Goal: Information Seeking & Learning: Learn about a topic

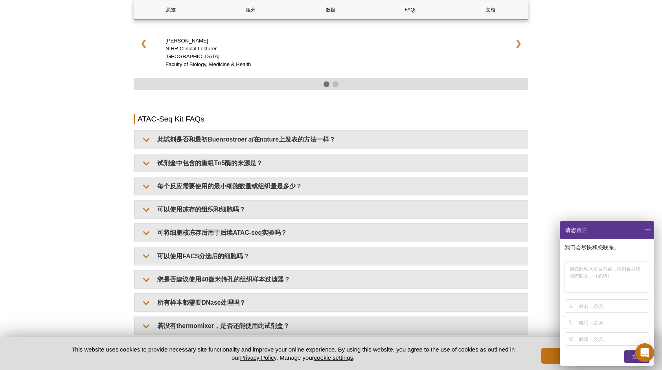
scroll to position [1286, 0]
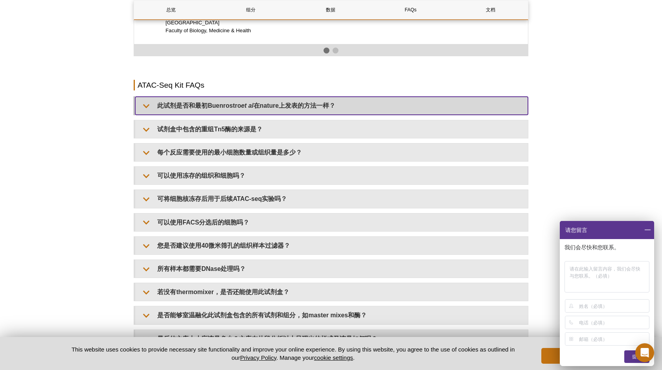
click at [255, 97] on summary "此试剂是否和最初[PERSON_NAME] et al 在nature上发表的方法一样？" at bounding box center [331, 106] width 393 height 18
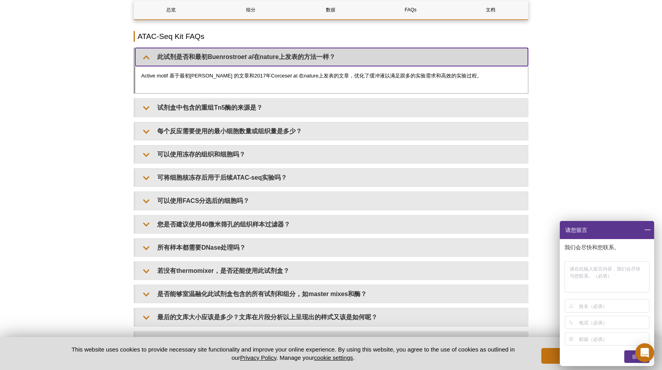
scroll to position [1365, 0]
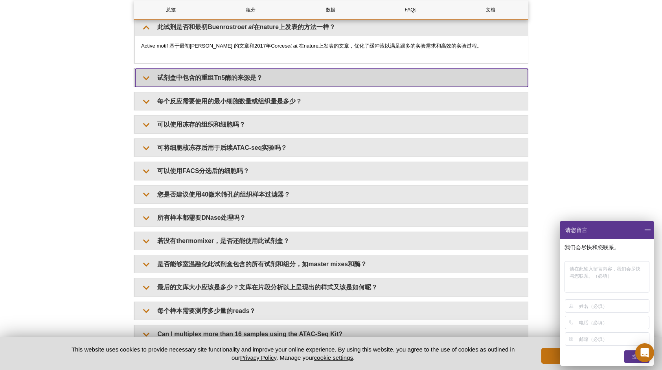
click at [266, 69] on summary "试剂盒中包含的重组Tn5酶的来源是？" at bounding box center [331, 78] width 393 height 18
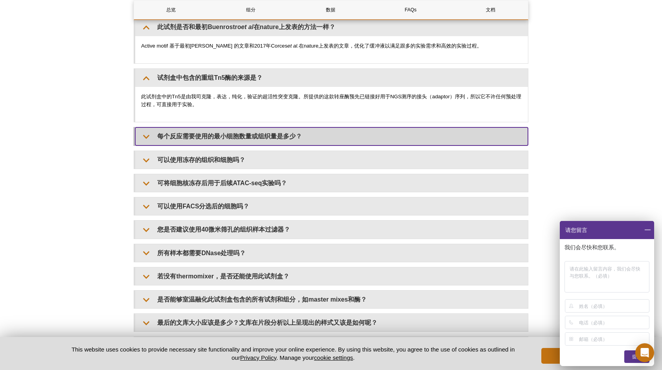
click at [248, 127] on summary "每个反应需要使用的最小细胞数量或组织量是多少？" at bounding box center [331, 136] width 393 height 18
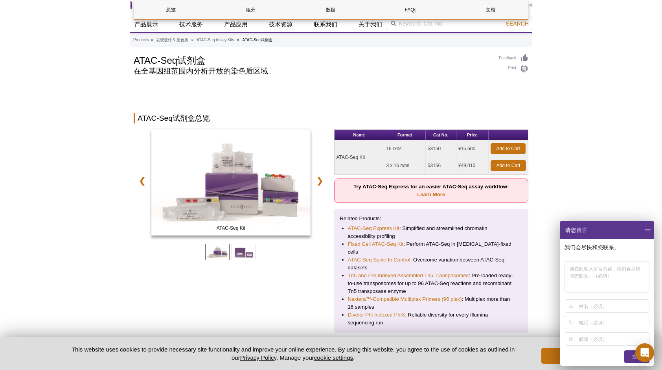
scroll to position [0, 0]
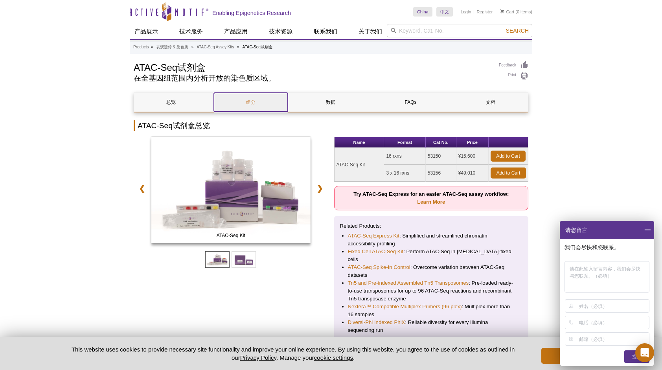
click at [247, 100] on link "组分" at bounding box center [251, 102] width 74 height 19
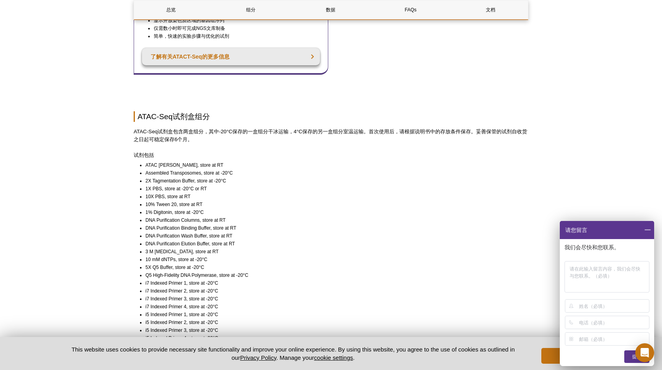
scroll to position [425, 0]
click at [347, 13] on link "数据" at bounding box center [331, 9] width 74 height 19
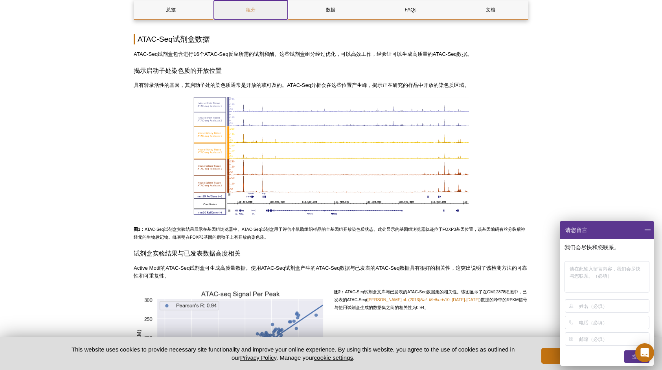
click at [275, 13] on link "组分" at bounding box center [251, 9] width 74 height 19
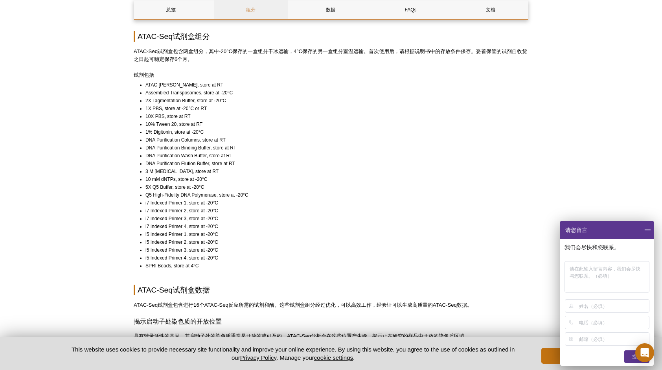
scroll to position [503, 0]
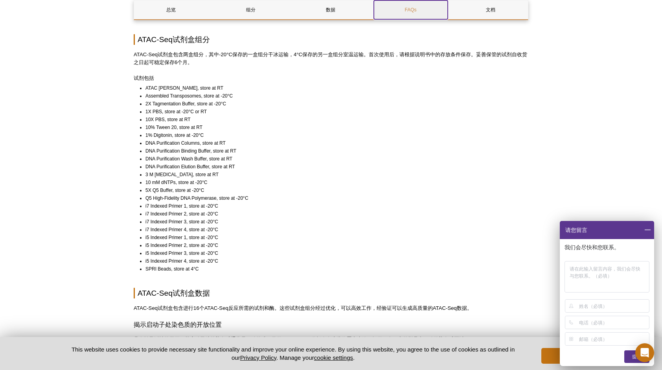
click at [415, 4] on link "FAQs" at bounding box center [411, 9] width 74 height 19
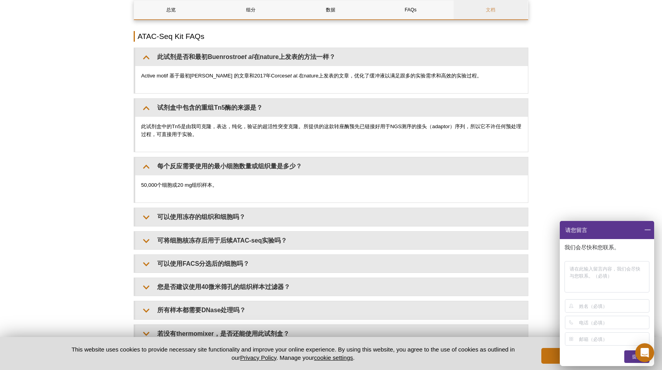
scroll to position [1333, 0]
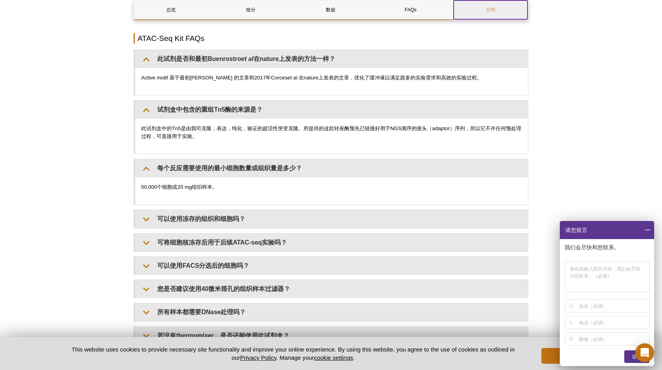
click at [483, 8] on link "文档" at bounding box center [491, 9] width 74 height 19
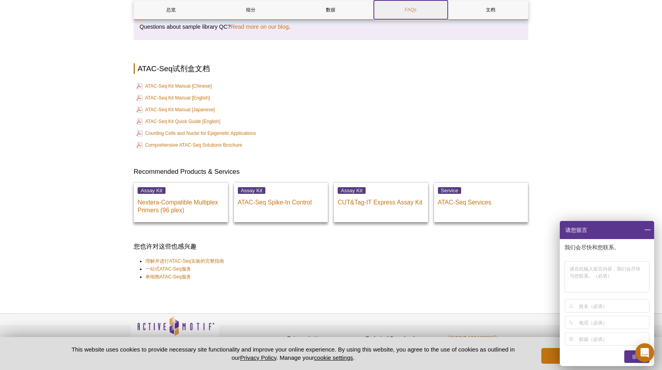
click at [419, 7] on link "FAQs" at bounding box center [411, 9] width 74 height 19
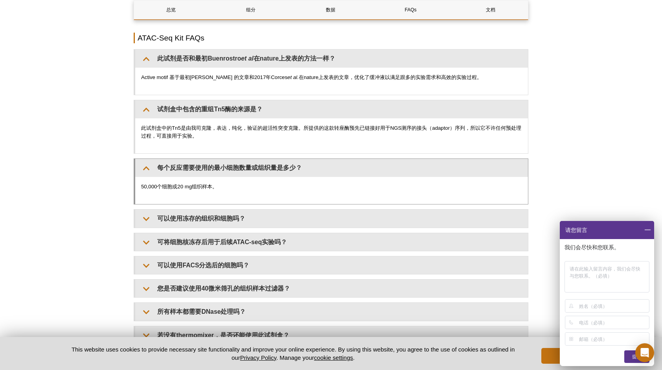
scroll to position [1333, 0]
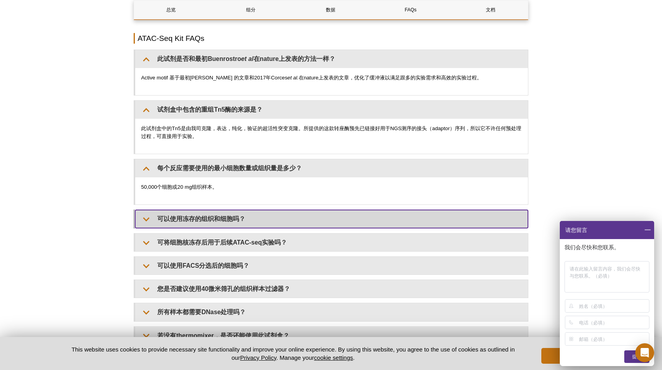
click at [243, 210] on summary "可以使用冻存的组织和细胞吗？" at bounding box center [331, 219] width 393 height 18
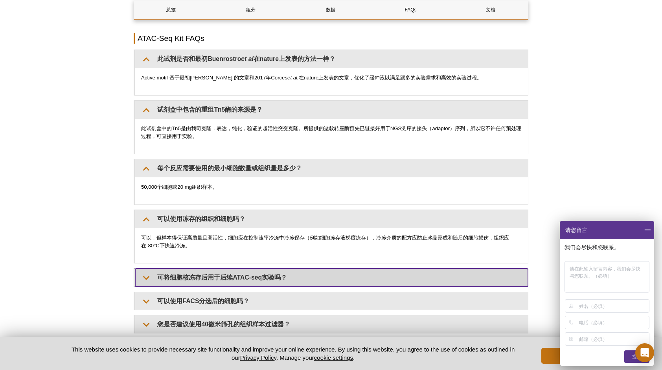
click at [206, 269] on summary "可将细胞核冻存后用于后续ATAC-seq实验吗？" at bounding box center [331, 278] width 393 height 18
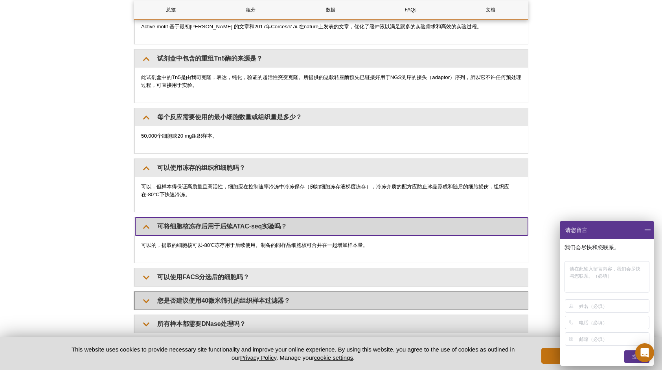
scroll to position [1412, 0]
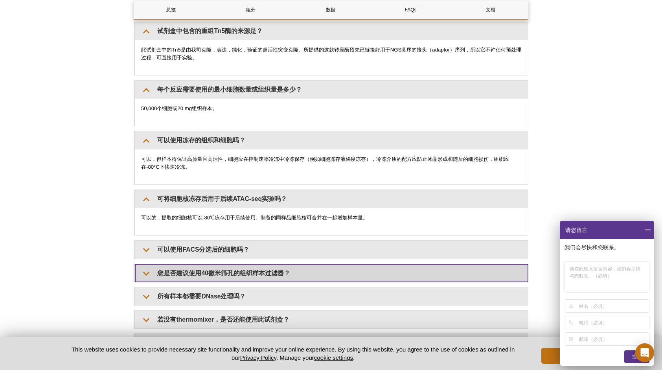
click at [248, 266] on summary "您是否建议使用40微米筛孔的组织样本过滤器？" at bounding box center [331, 273] width 393 height 18
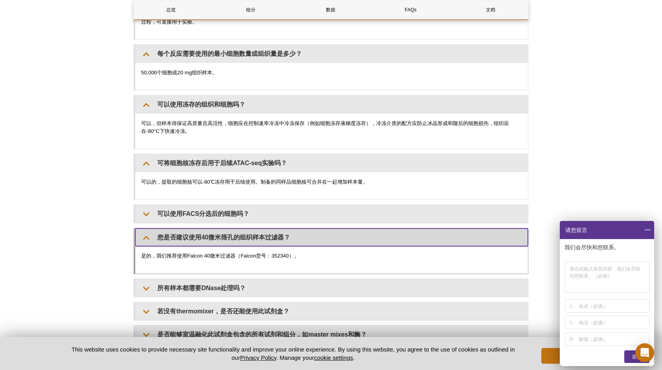
scroll to position [1451, 0]
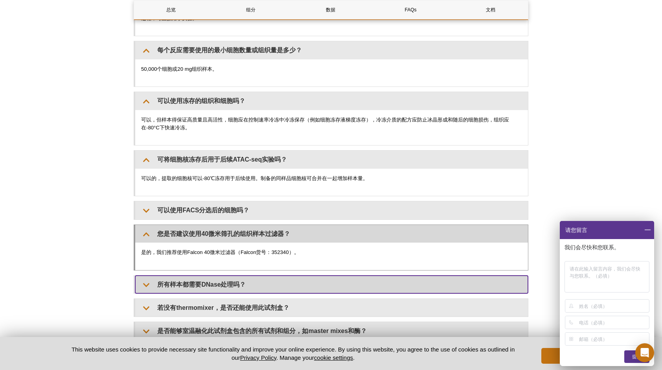
click at [248, 276] on summary "所有样本都需要DNase处理吗？" at bounding box center [331, 285] width 393 height 18
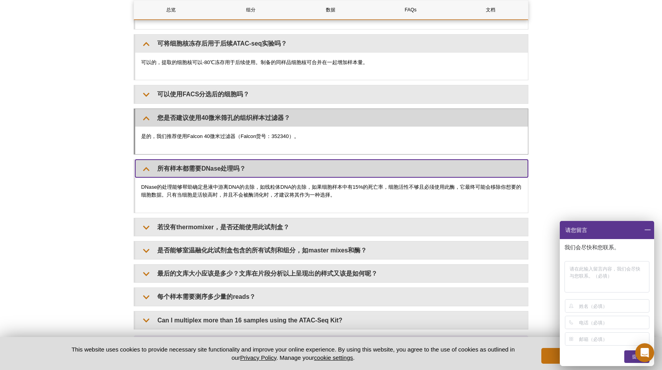
scroll to position [1569, 0]
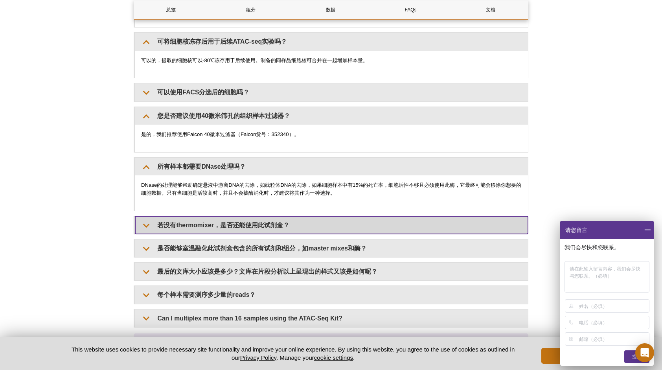
click at [267, 219] on summary "若没有thermomixer，是否还能使用此试剂盒？" at bounding box center [331, 225] width 393 height 18
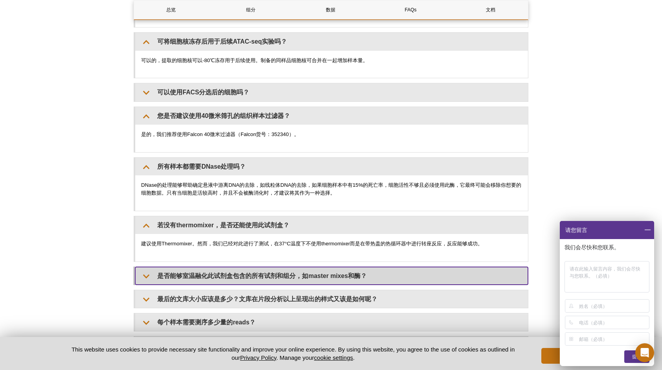
click at [255, 267] on summary "是否能够室温融化此试剂盒包含的所有试剂和组分，如master mixes和酶？" at bounding box center [331, 276] width 393 height 18
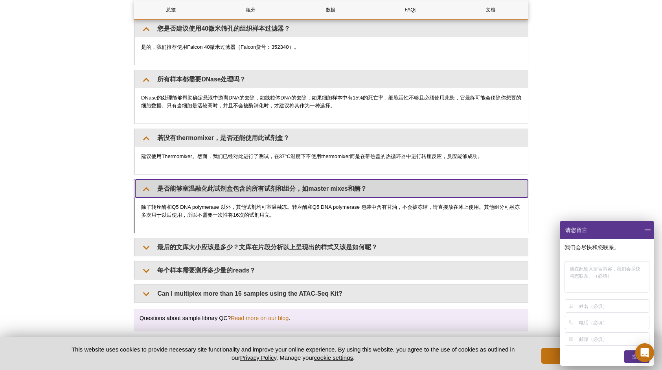
scroll to position [1687, 0]
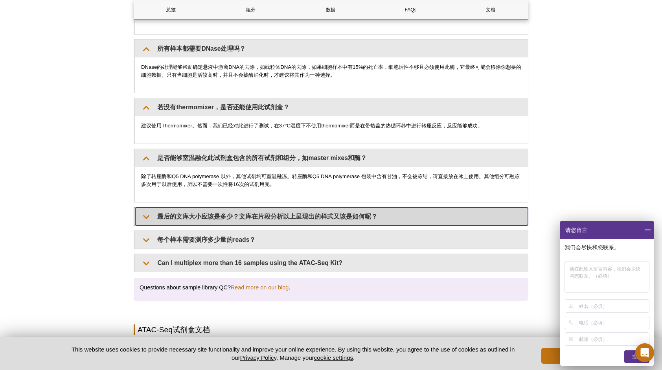
click at [267, 208] on summary "最后的文库大小应该是多少？文库在片段分析以上呈现出的样式又该是如何呢？" at bounding box center [331, 217] width 393 height 18
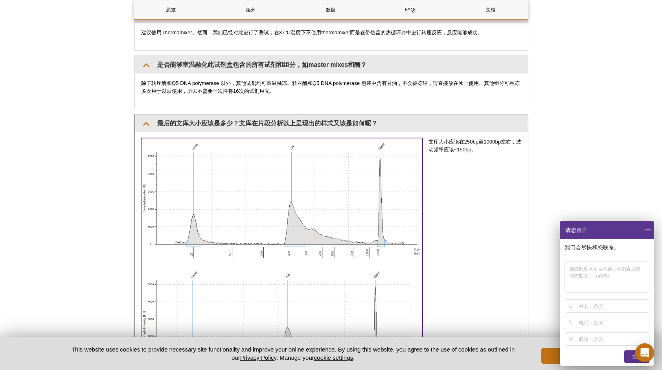
scroll to position [1805, 0]
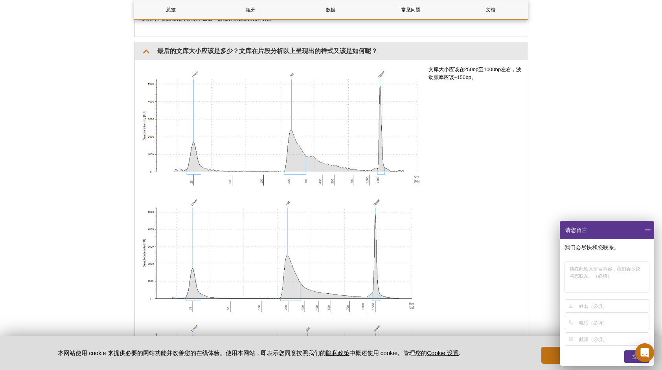
scroll to position [1844, 0]
